Goal: Transaction & Acquisition: Download file/media

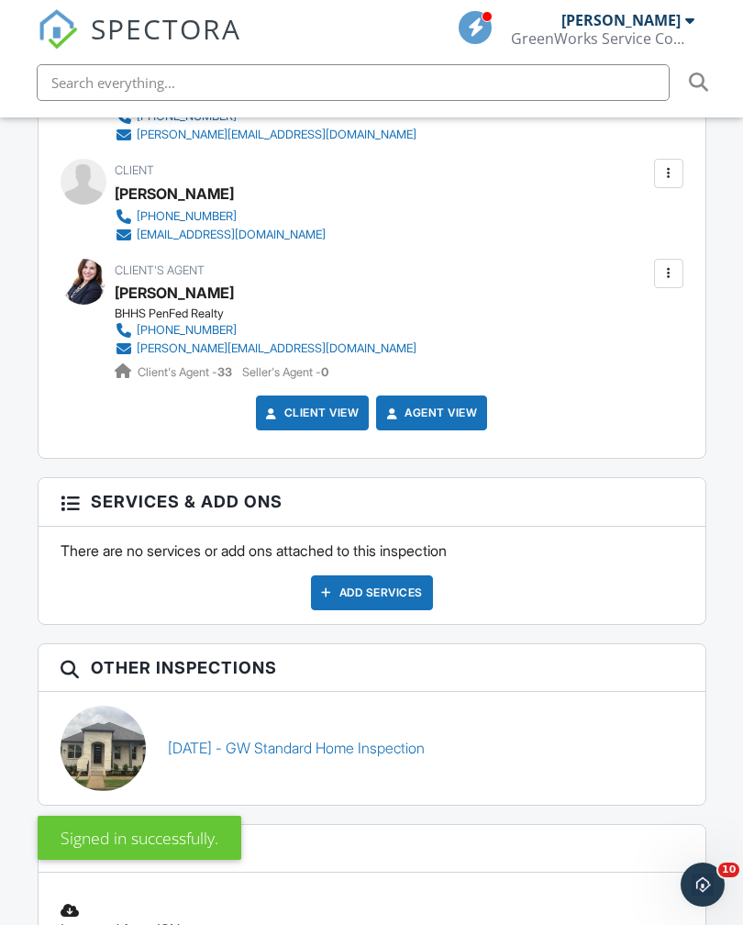
scroll to position [2299, 0]
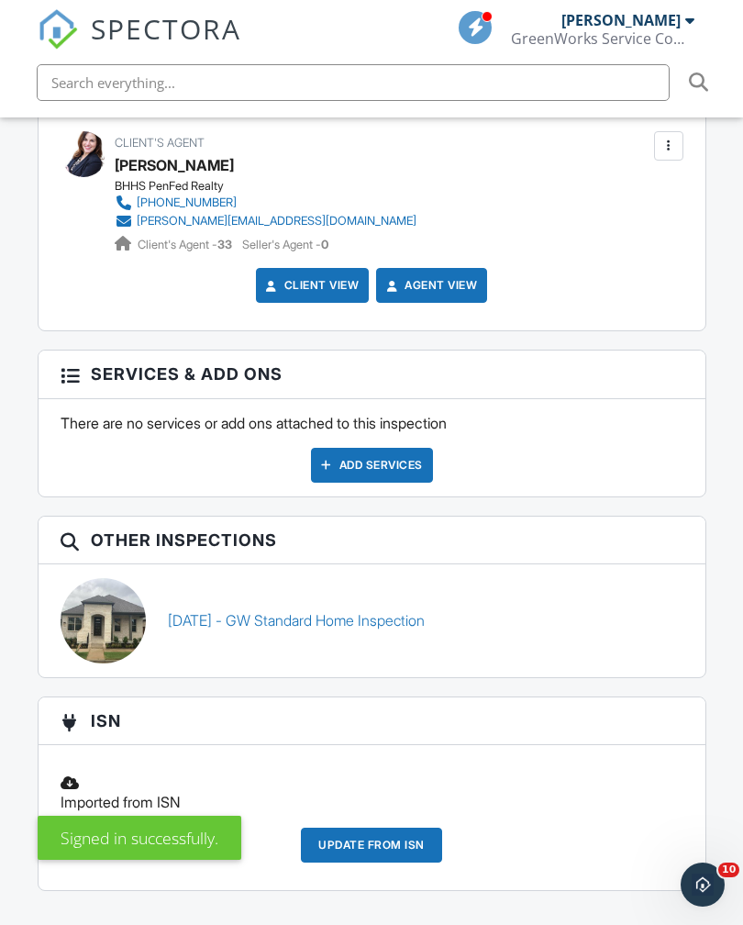
click at [406, 621] on link "[DATE] - GW Standard Home Inspection" at bounding box center [296, 620] width 257 height 20
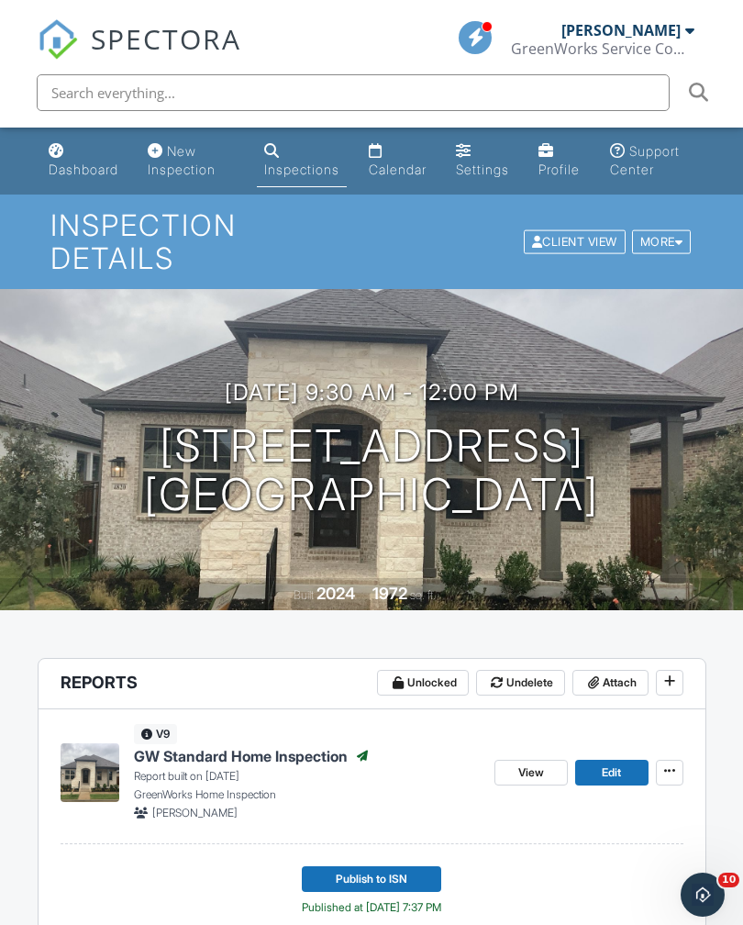
scroll to position [216, 0]
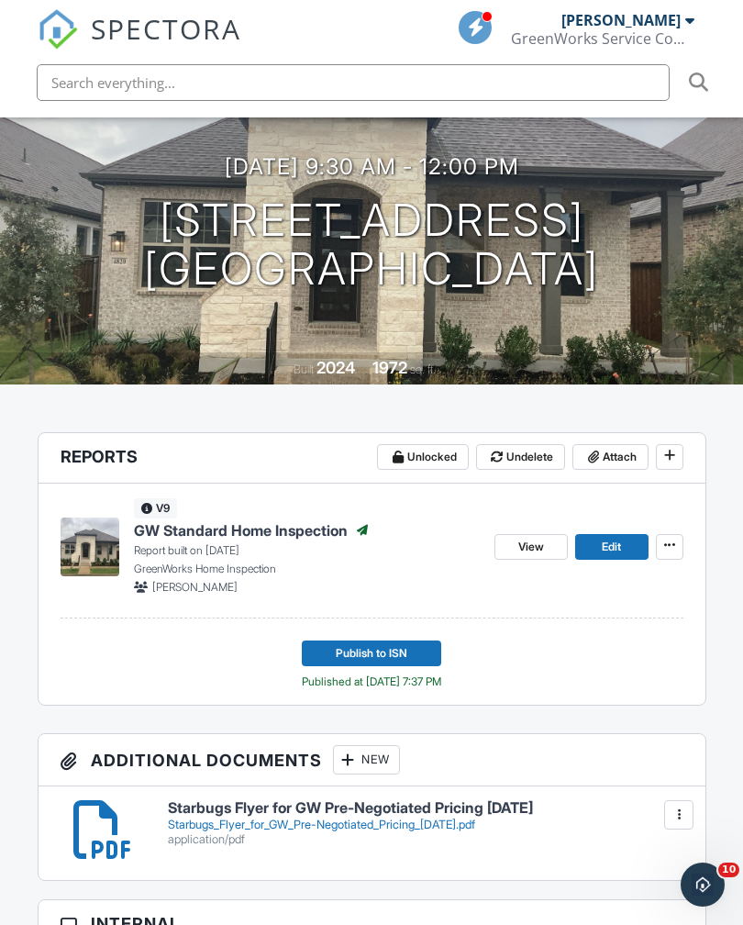
click at [337, 552] on p "Report built on [DATE]" at bounding box center [307, 550] width 346 height 17
click at [529, 547] on span "View" at bounding box center [531, 547] width 26 height 18
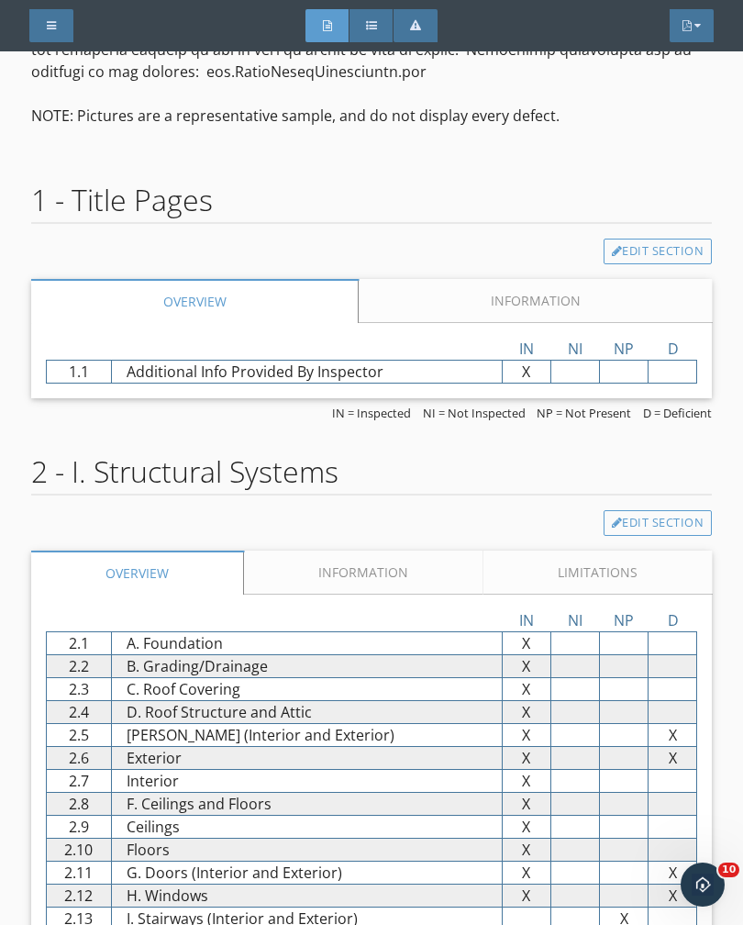
scroll to position [3577, 0]
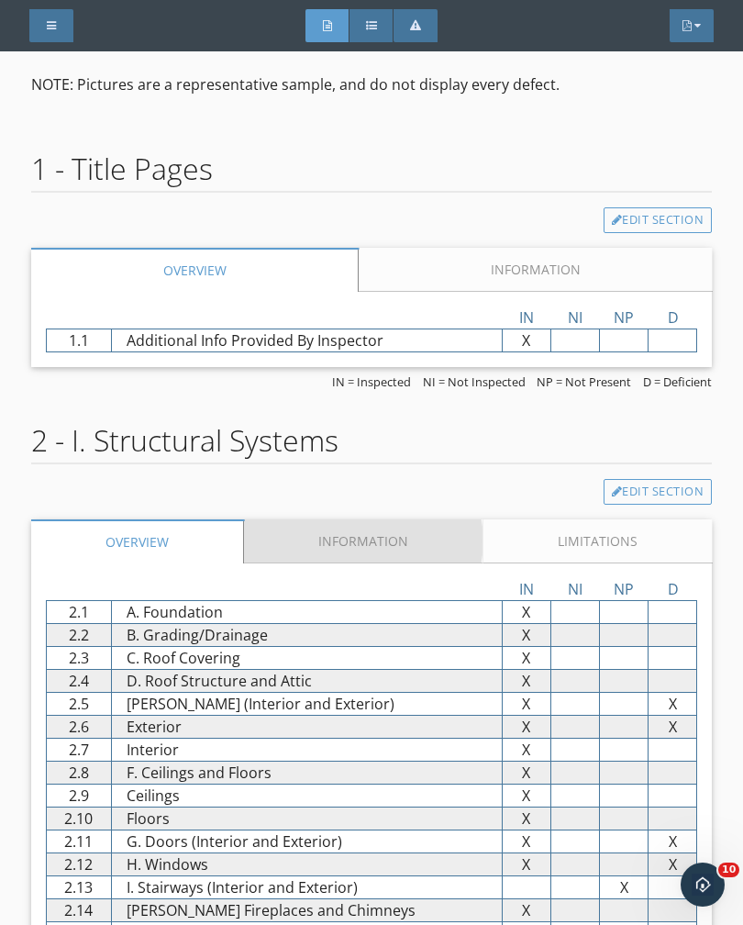
click at [395, 519] on link "Information" at bounding box center [363, 541] width 239 height 44
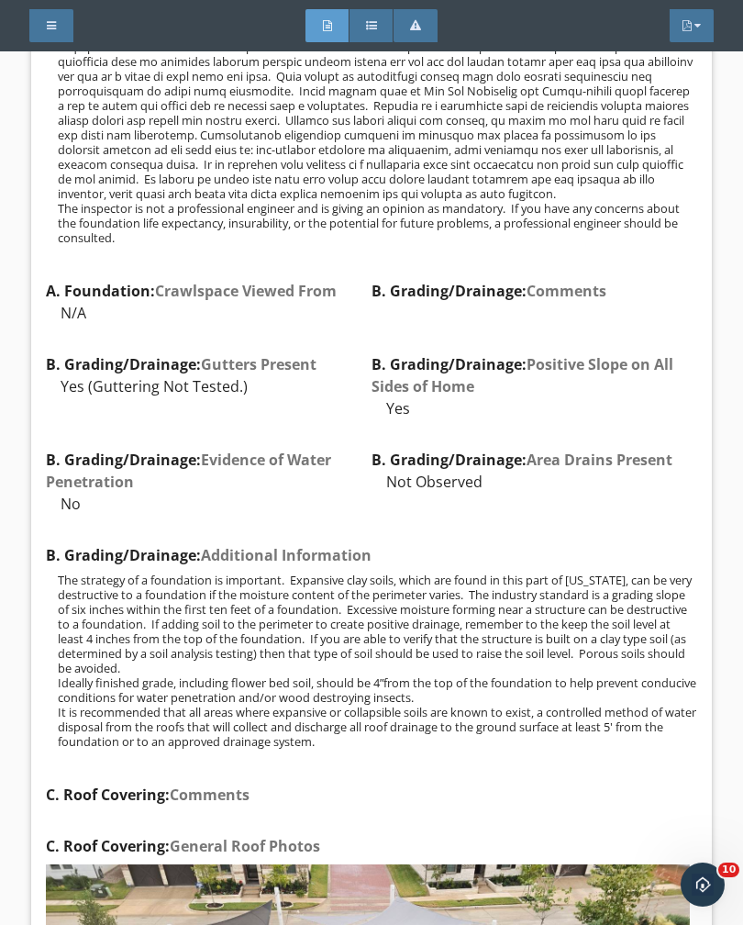
scroll to position [4405, 0]
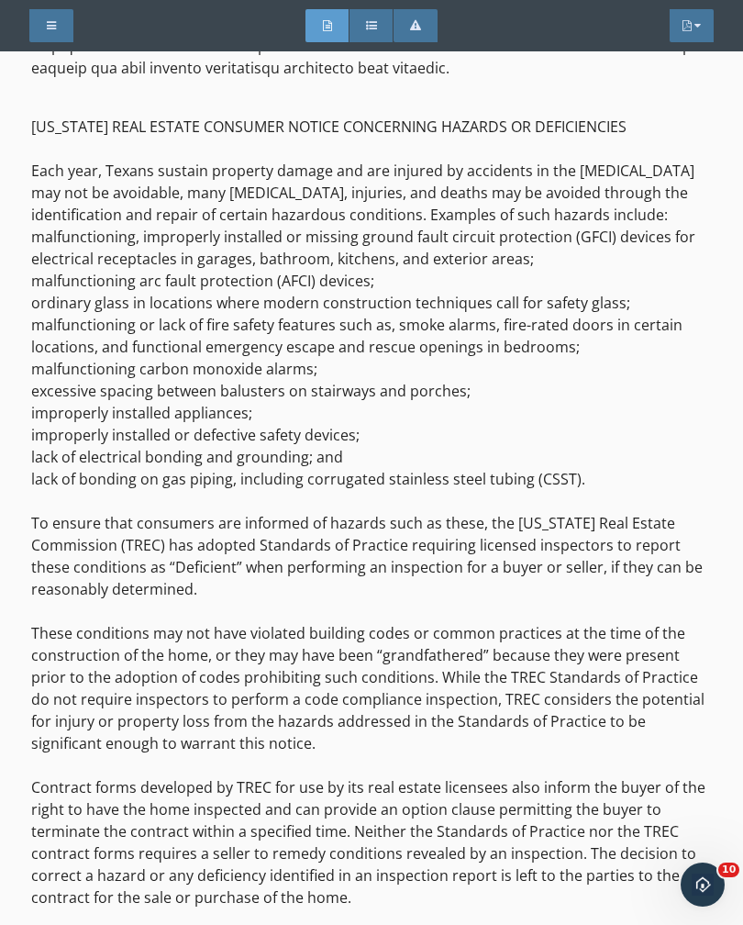
click at [692, 38] on div "PDF" at bounding box center [692, 25] width 44 height 33
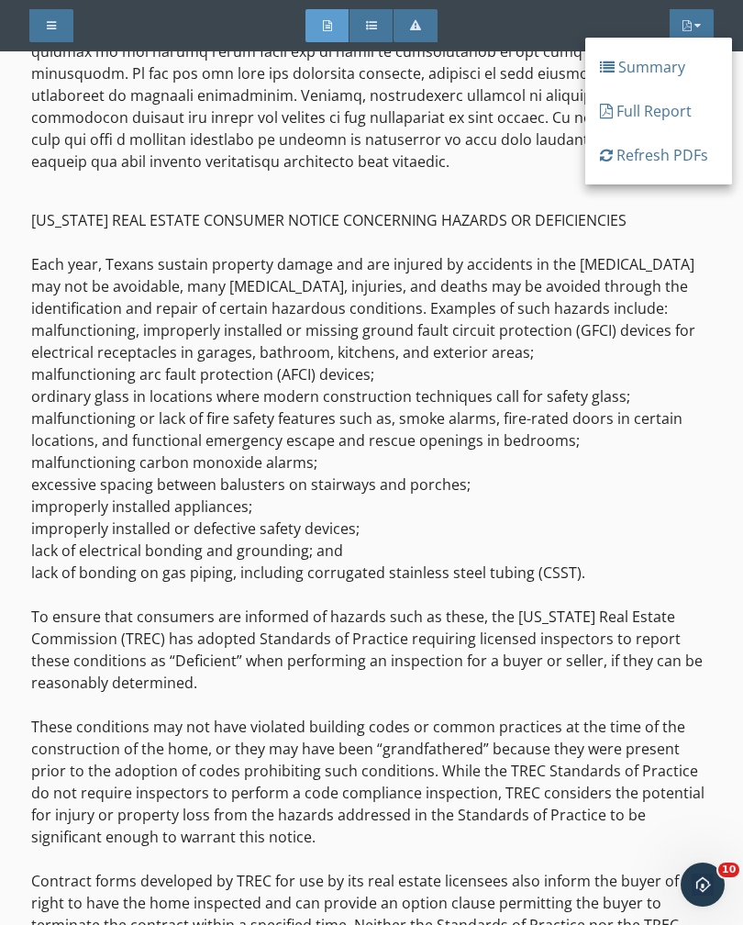
click at [668, 112] on div "Full Report" at bounding box center [658, 111] width 117 height 22
